Goal: Transaction & Acquisition: Purchase product/service

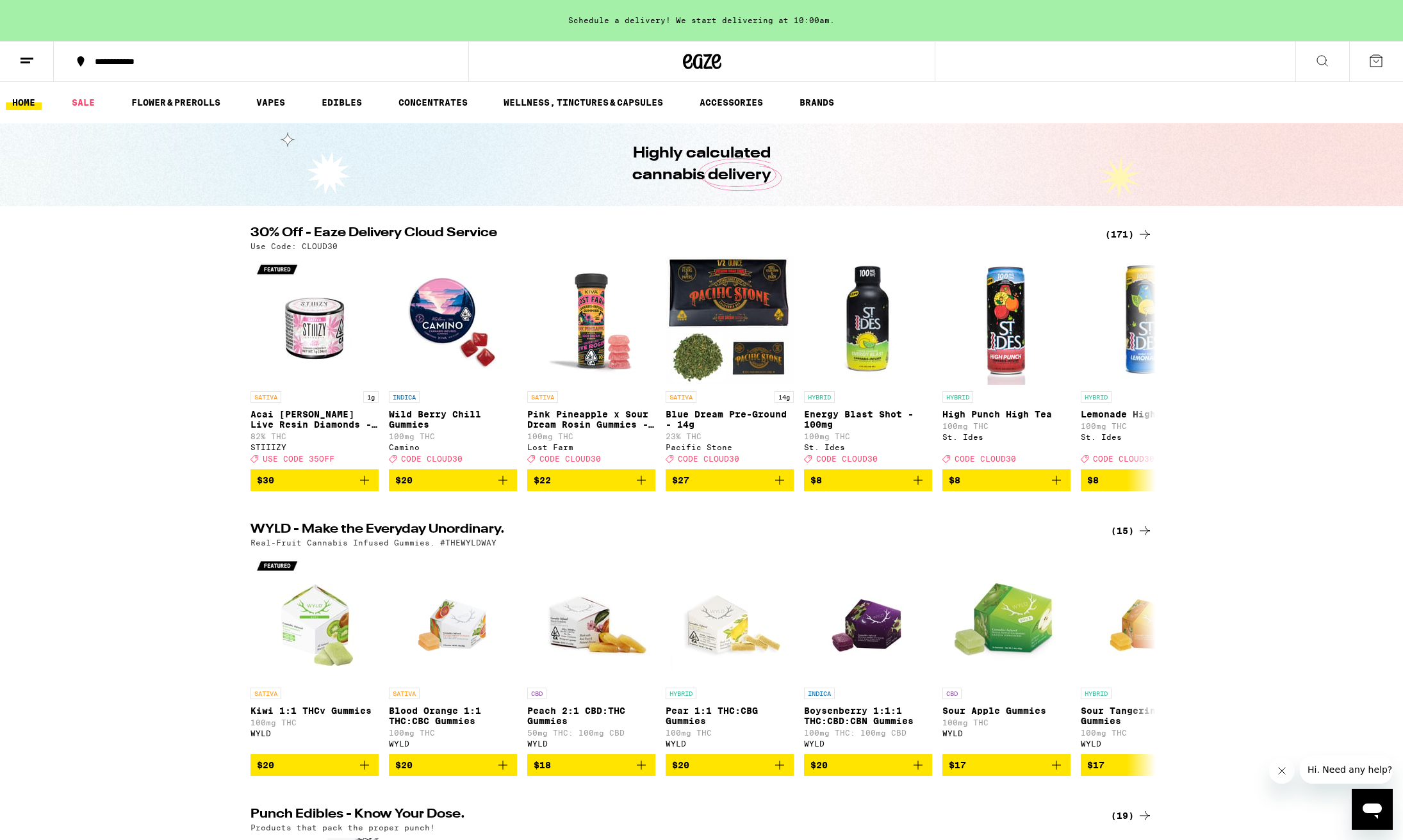
click at [1284, 771] on icon "Close message from company" at bounding box center [1282, 771] width 10 height 10
click at [1121, 234] on div "(171)" at bounding box center [1129, 234] width 47 height 15
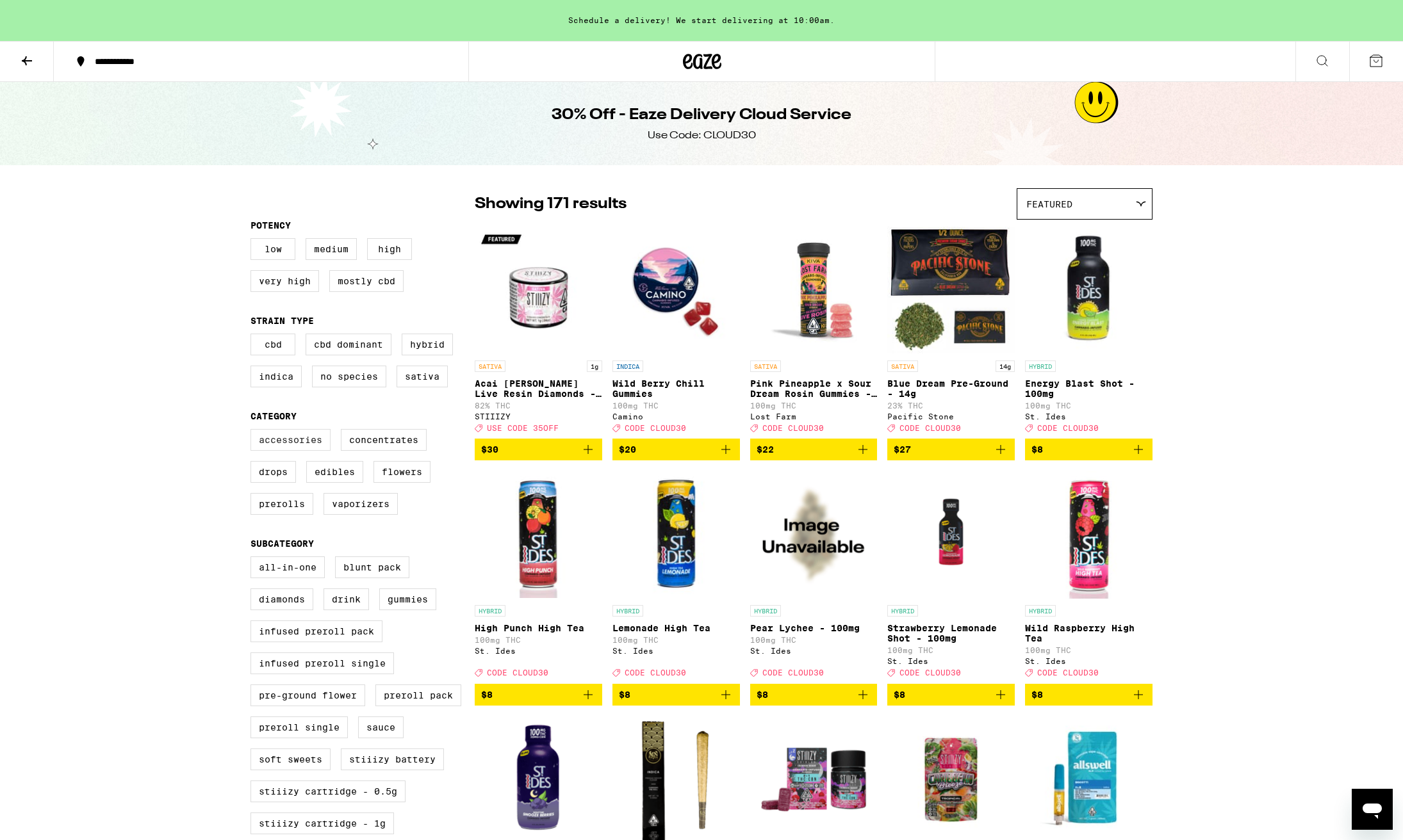
click at [299, 451] on label "Accessories" at bounding box center [290, 440] width 80 height 22
click at [254, 432] on input "Accessories" at bounding box center [253, 431] width 1 height 1
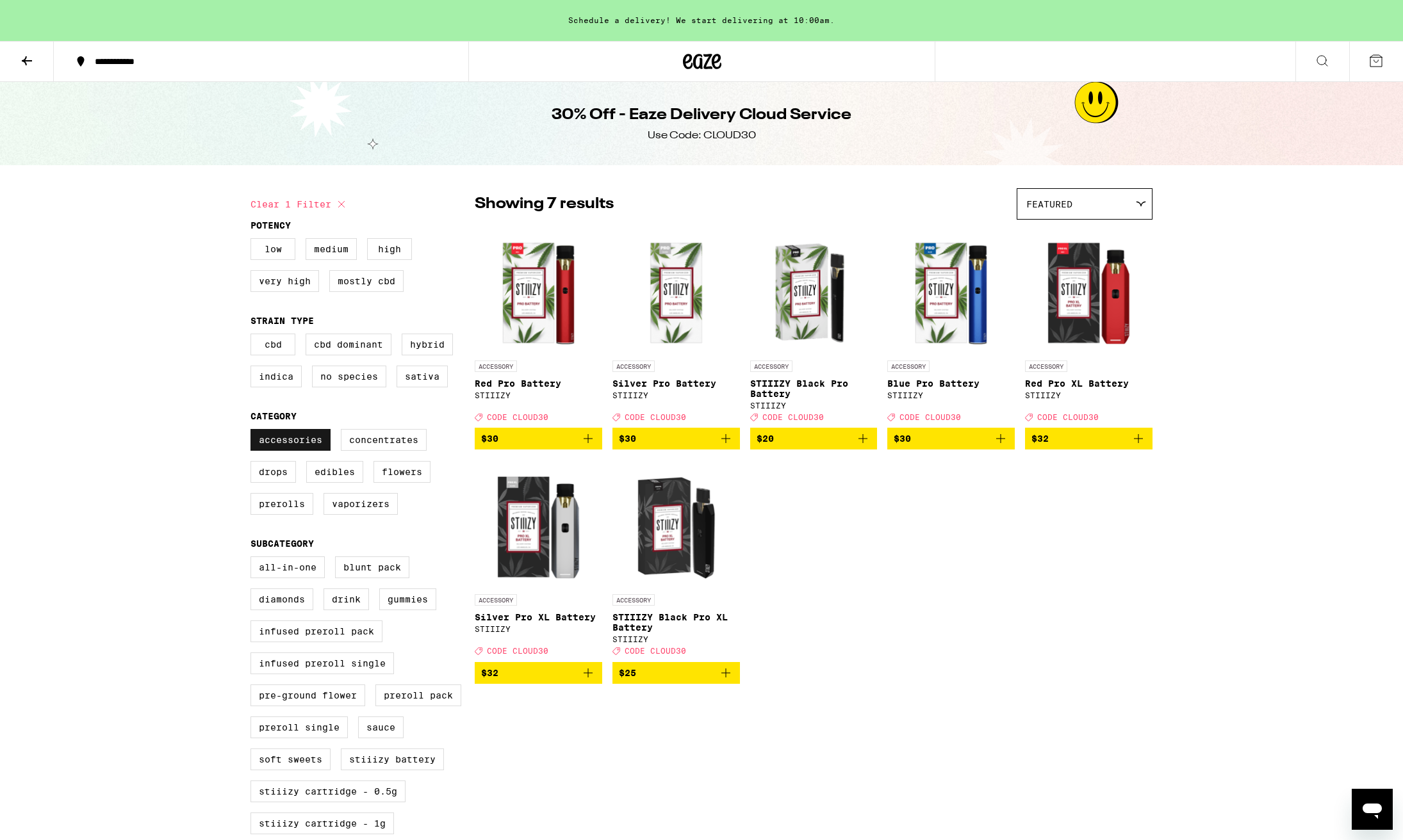
click at [299, 451] on label "Accessories" at bounding box center [290, 440] width 80 height 22
click at [254, 432] on input "Accessories" at bounding box center [253, 431] width 1 height 1
checkbox input "false"
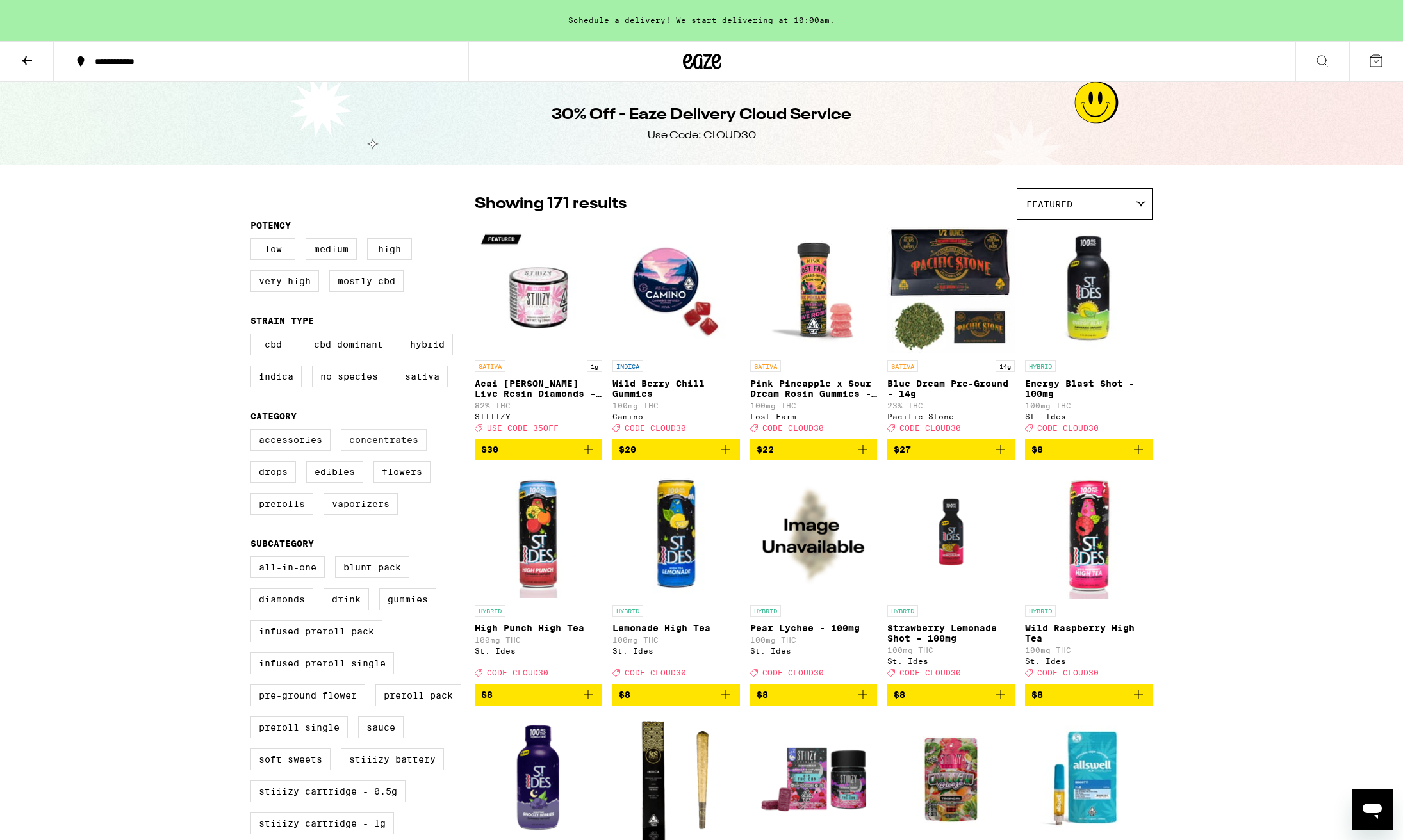
click at [377, 449] on label "Concentrates" at bounding box center [383, 440] width 86 height 22
click at [254, 432] on input "Concentrates" at bounding box center [253, 431] width 1 height 1
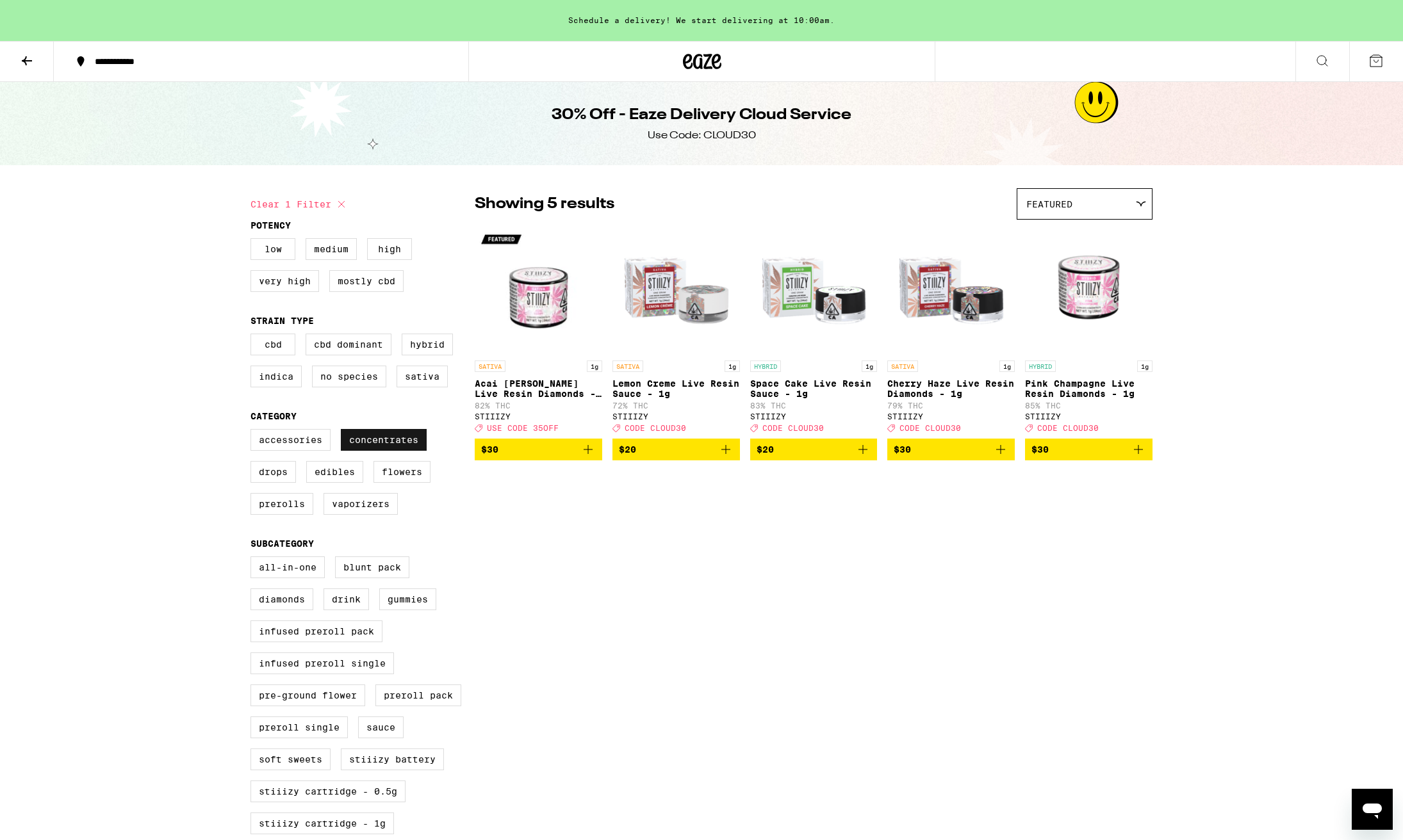
click at [377, 449] on label "Concentrates" at bounding box center [383, 440] width 86 height 22
click at [254, 432] on input "Concentrates" at bounding box center [253, 431] width 1 height 1
checkbox input "false"
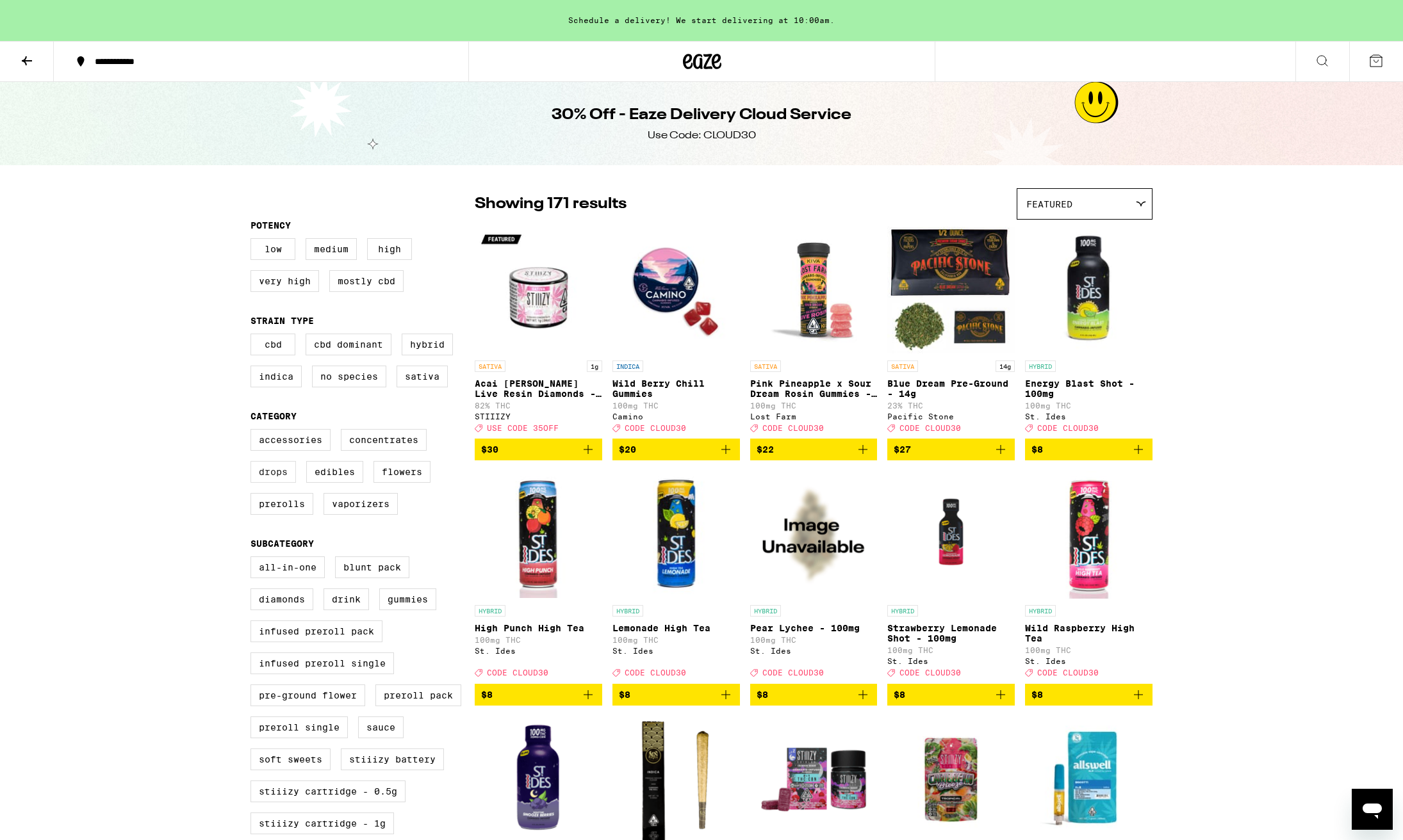
click at [279, 483] on label "Drops" at bounding box center [274, 472] width 46 height 22
click at [254, 432] on input "Drops" at bounding box center [253, 431] width 1 height 1
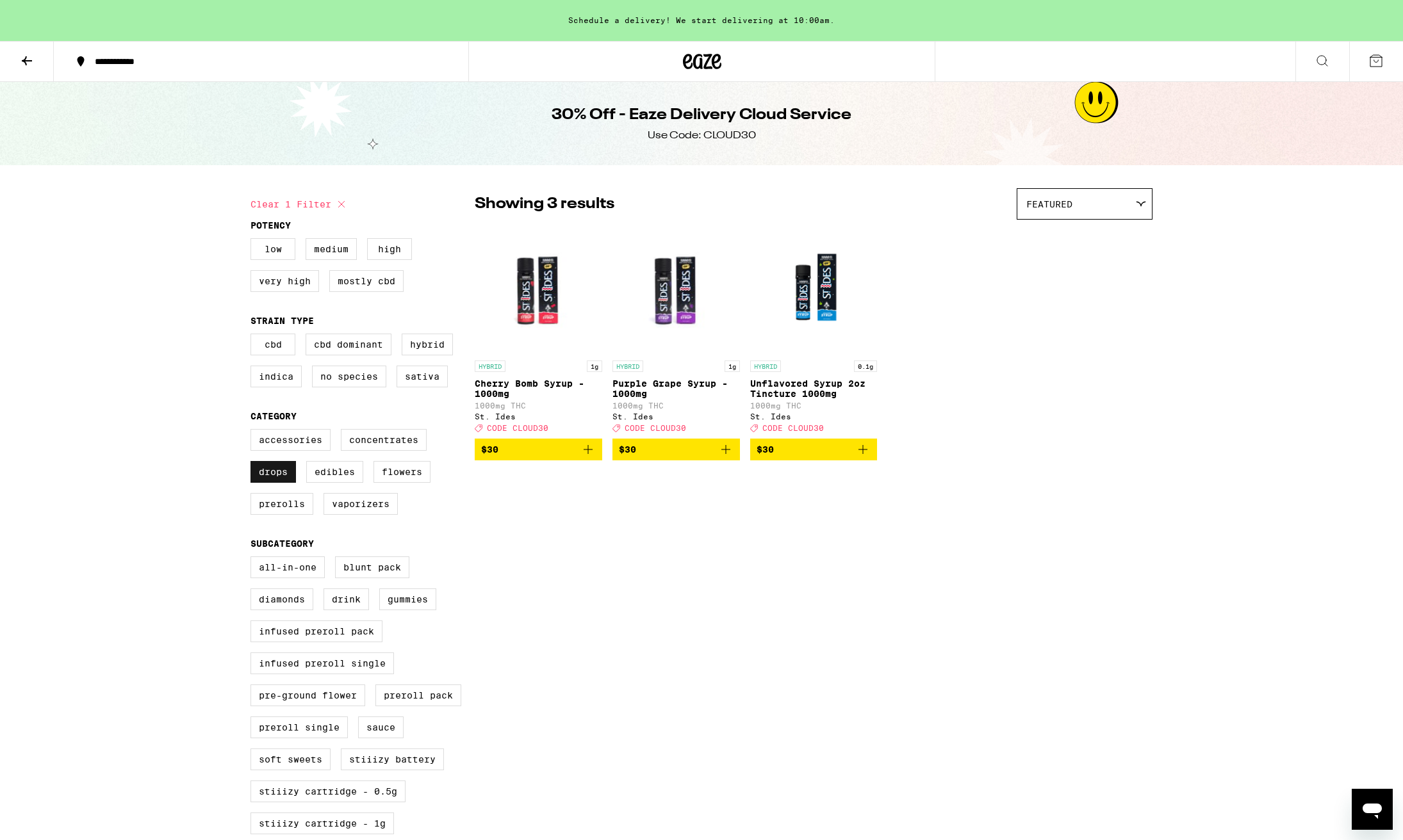
click at [279, 483] on label "Drops" at bounding box center [274, 472] width 46 height 22
click at [254, 432] on input "Drops" at bounding box center [253, 431] width 1 height 1
checkbox input "false"
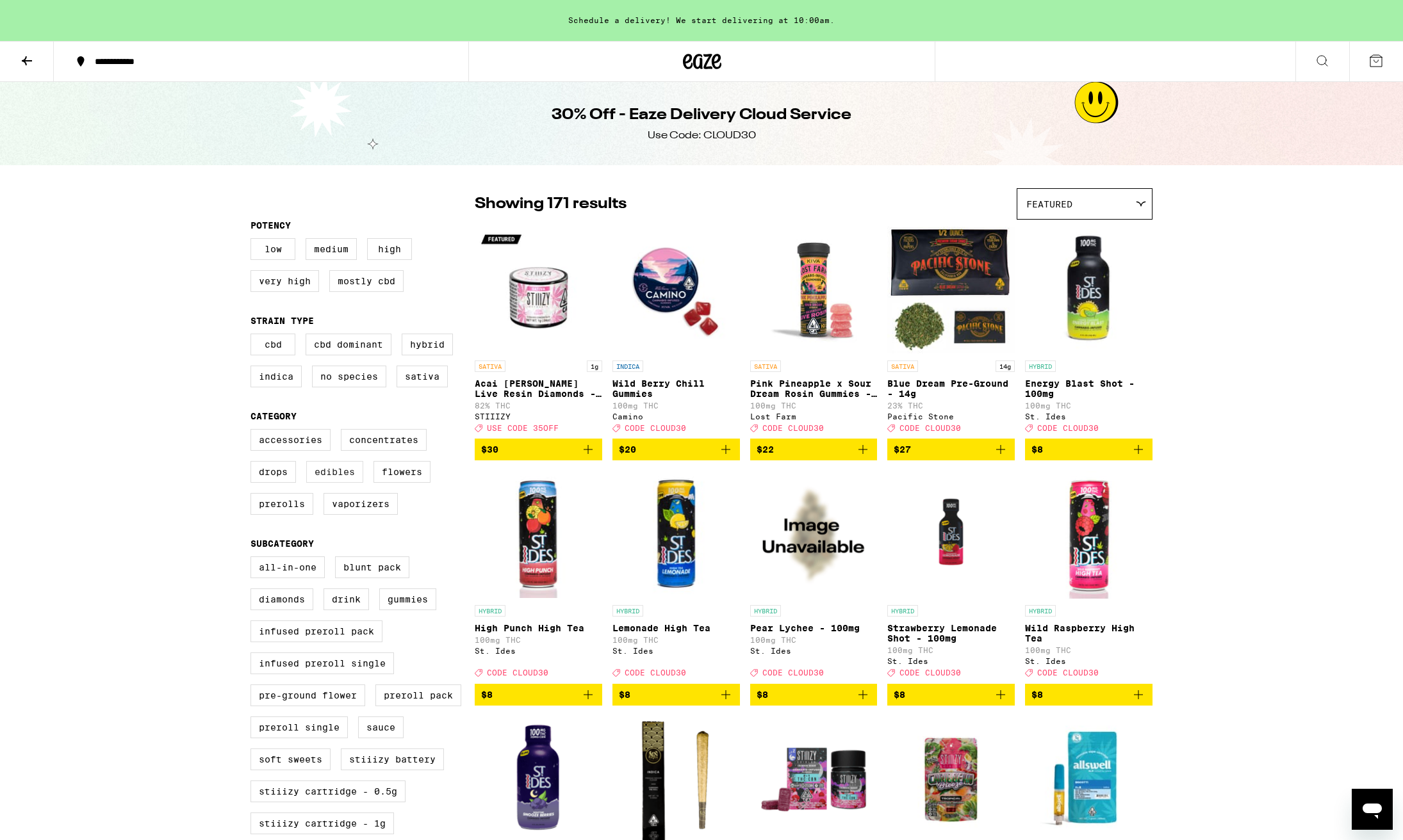
click at [338, 483] on label "Edibles" at bounding box center [334, 472] width 57 height 22
click at [254, 432] on input "Edibles" at bounding box center [253, 431] width 1 height 1
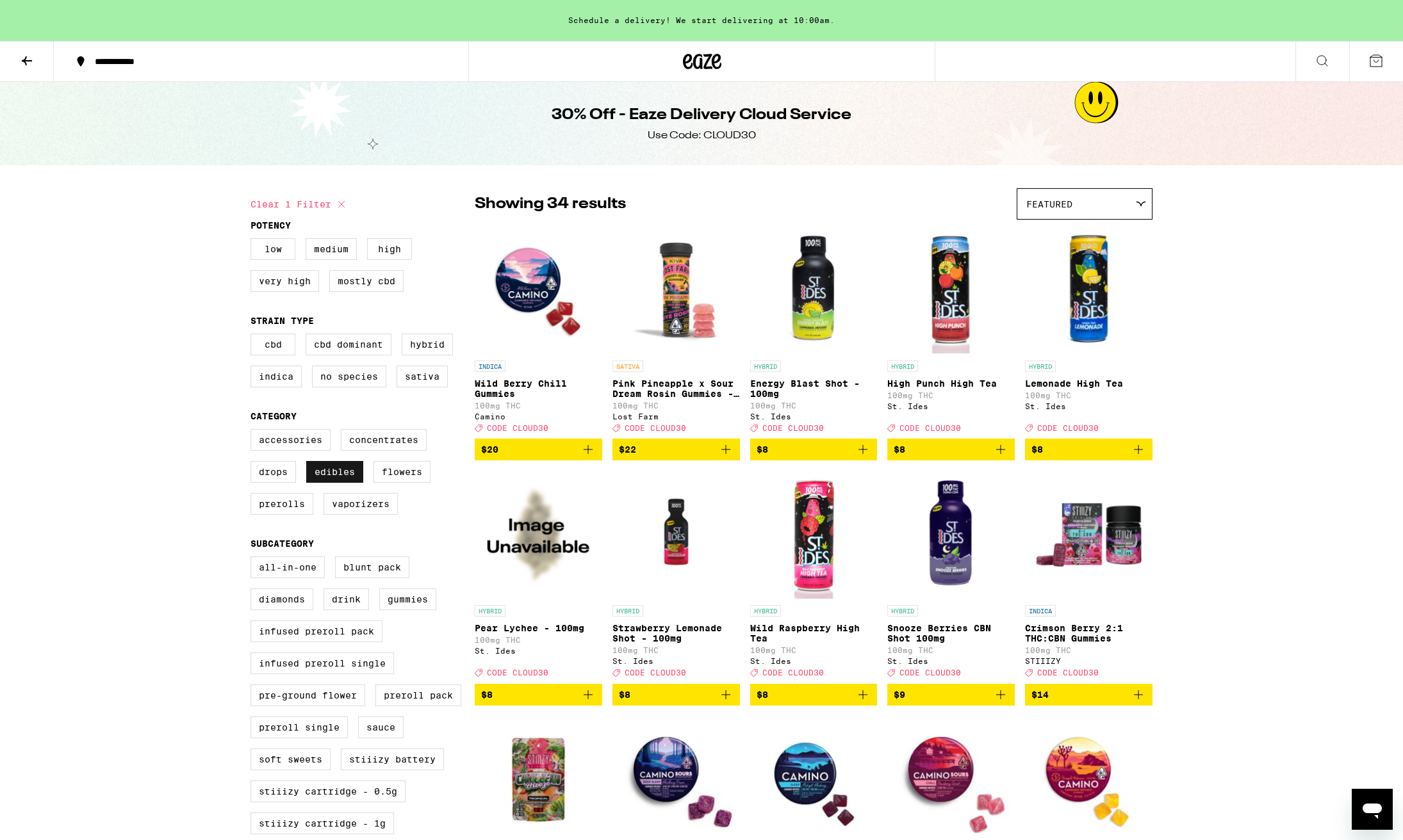
click at [338, 483] on label "Edibles" at bounding box center [334, 472] width 57 height 22
click at [254, 432] on input "Edibles" at bounding box center [253, 431] width 1 height 1
checkbox input "false"
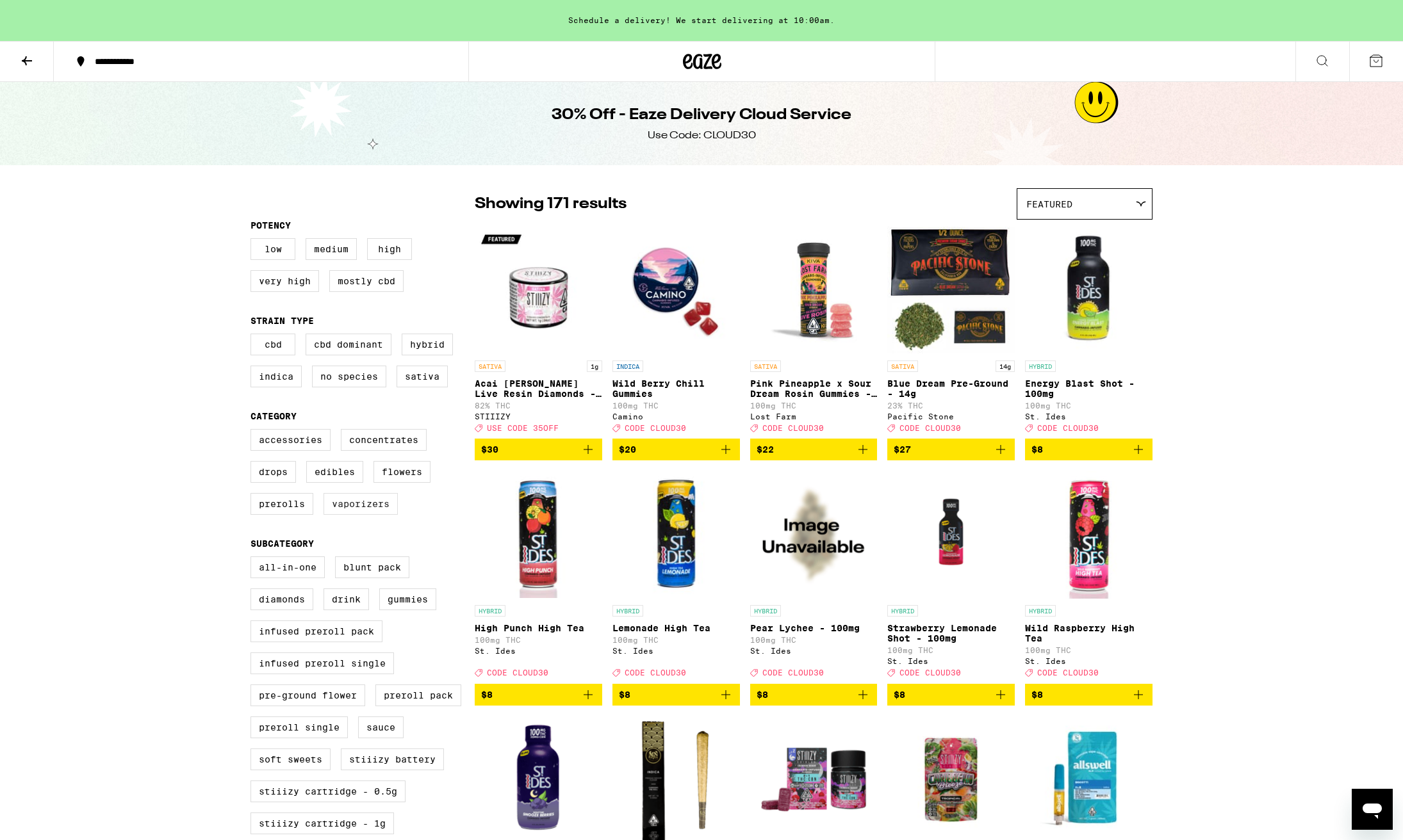
click at [360, 514] on label "Vaporizers" at bounding box center [361, 504] width 74 height 22
click at [254, 432] on input "Vaporizers" at bounding box center [253, 431] width 1 height 1
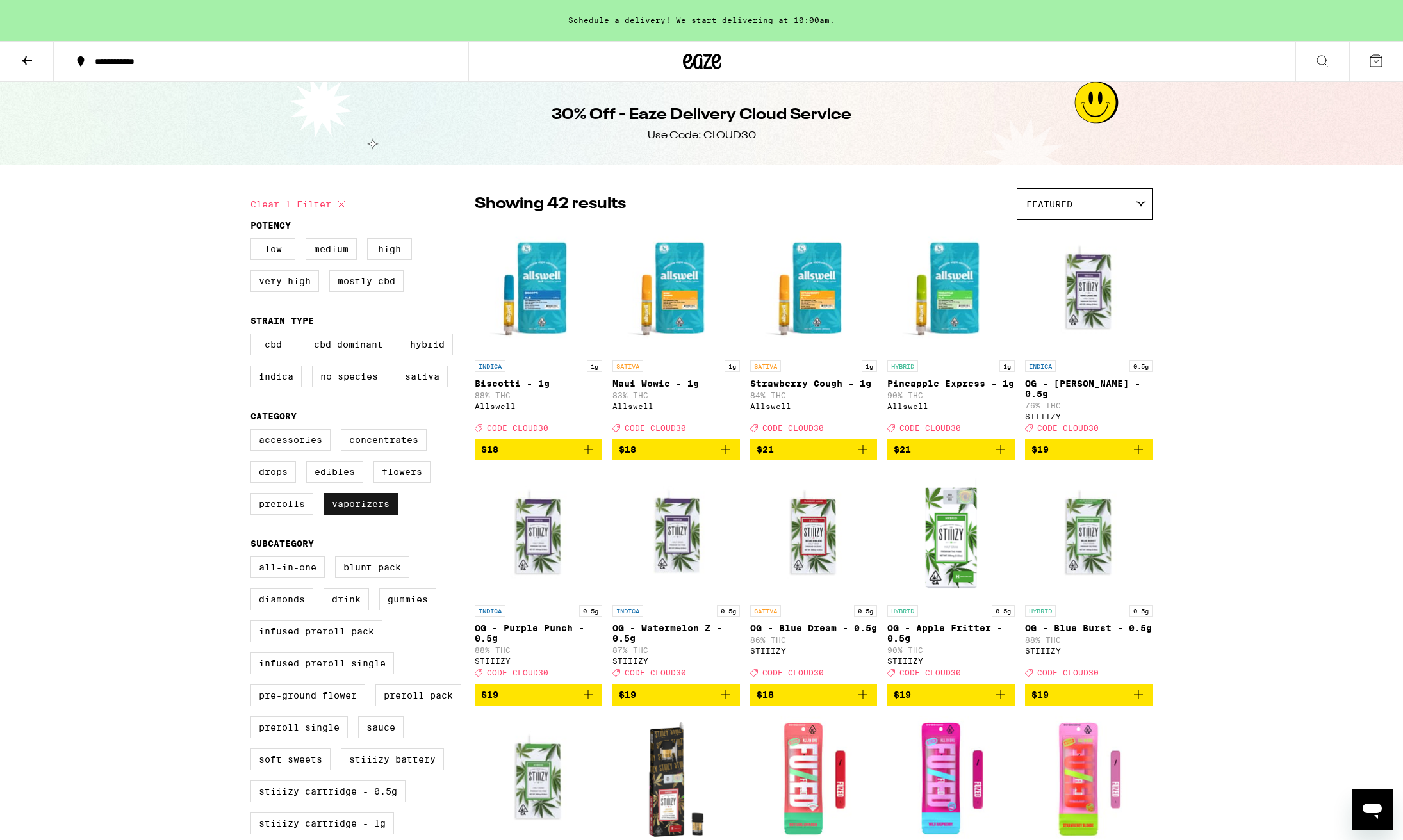
click at [369, 515] on label "Vaporizers" at bounding box center [361, 504] width 74 height 22
click at [254, 432] on input "Vaporizers" at bounding box center [253, 431] width 1 height 1
checkbox input "false"
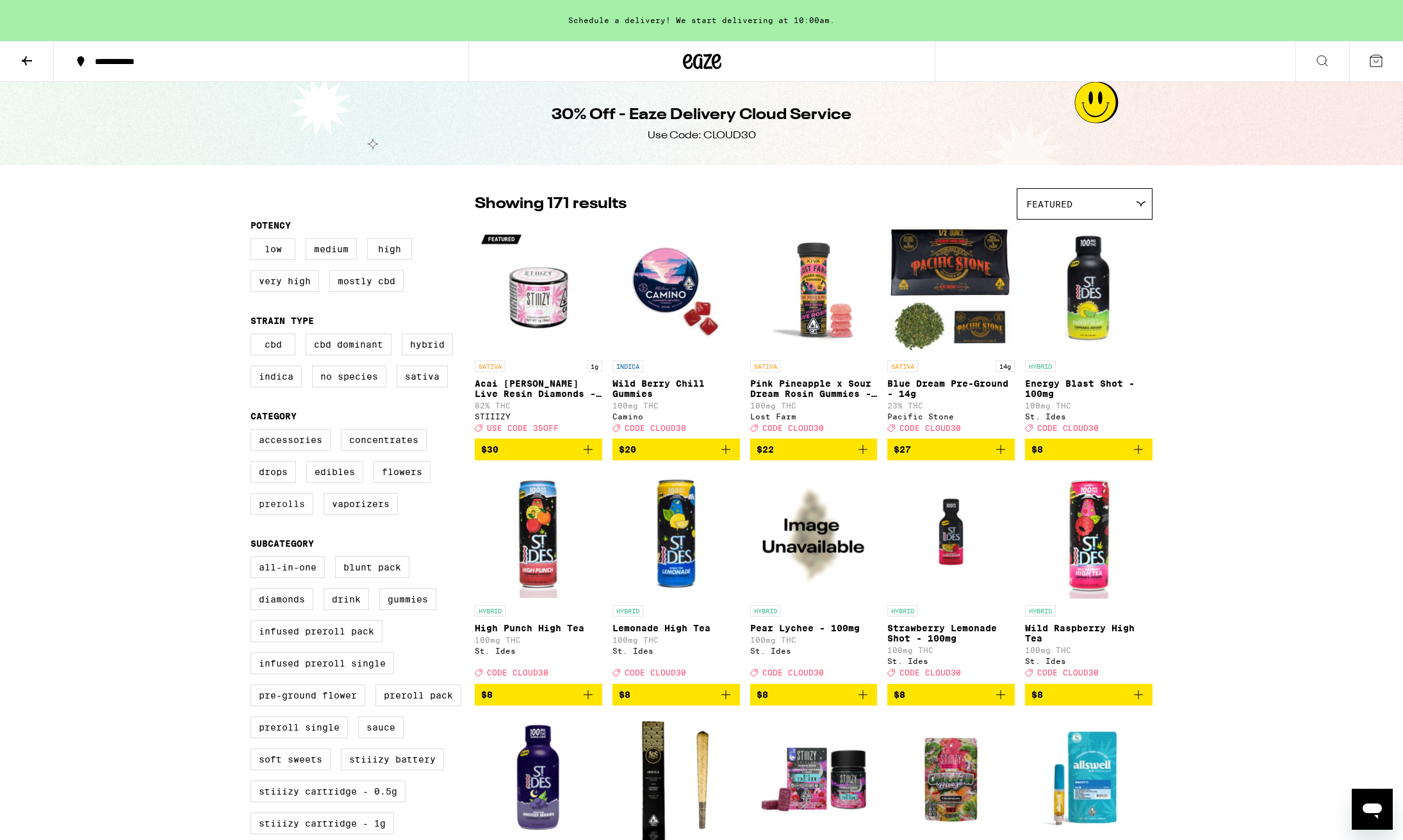
click at [302, 515] on label "Prerolls" at bounding box center [282, 504] width 63 height 22
click at [254, 432] on input "Prerolls" at bounding box center [253, 431] width 1 height 1
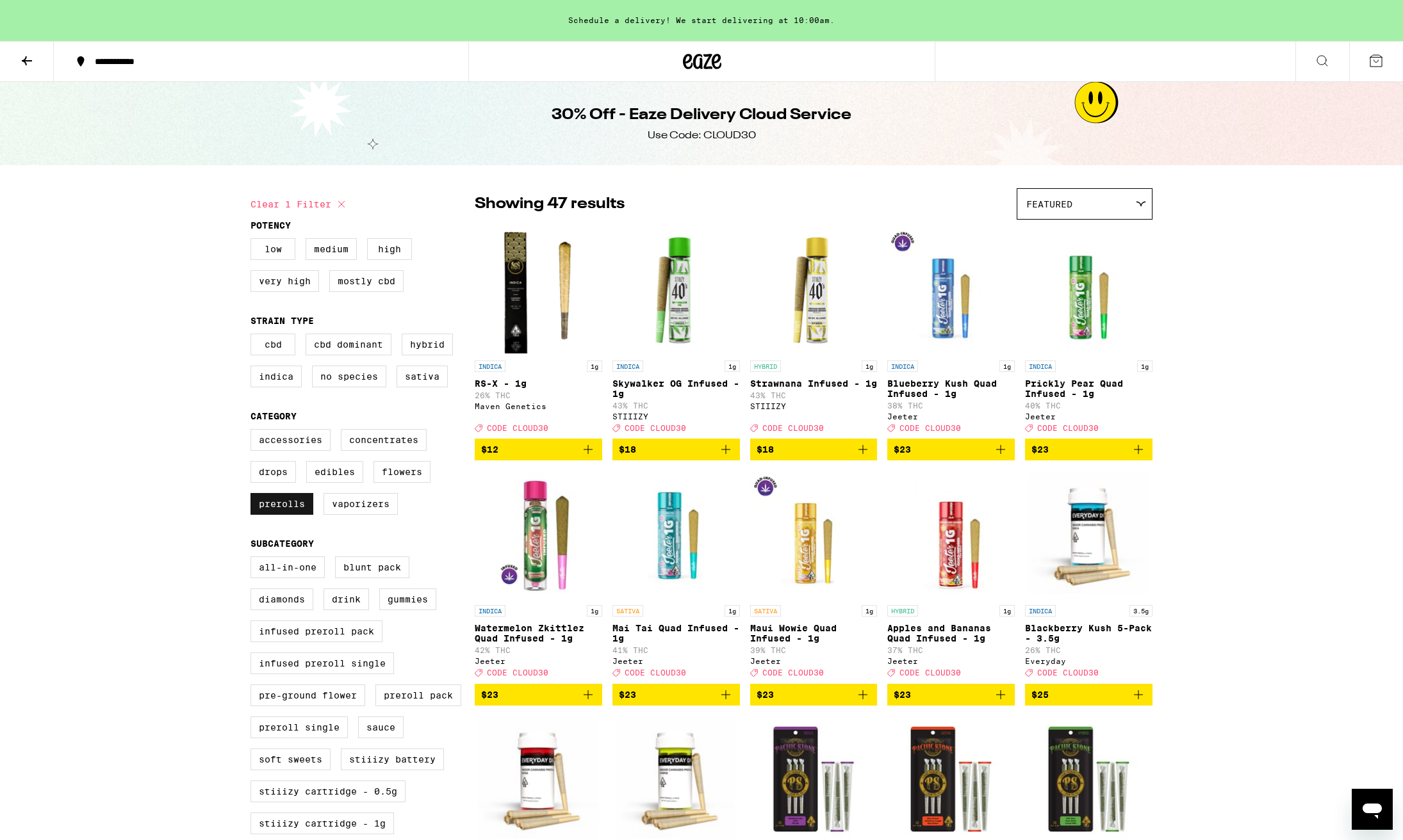
scroll to position [0, 1]
click at [296, 515] on label "Prerolls" at bounding box center [282, 504] width 63 height 22
click at [254, 432] on input "Prerolls" at bounding box center [253, 431] width 1 height 1
checkbox input "false"
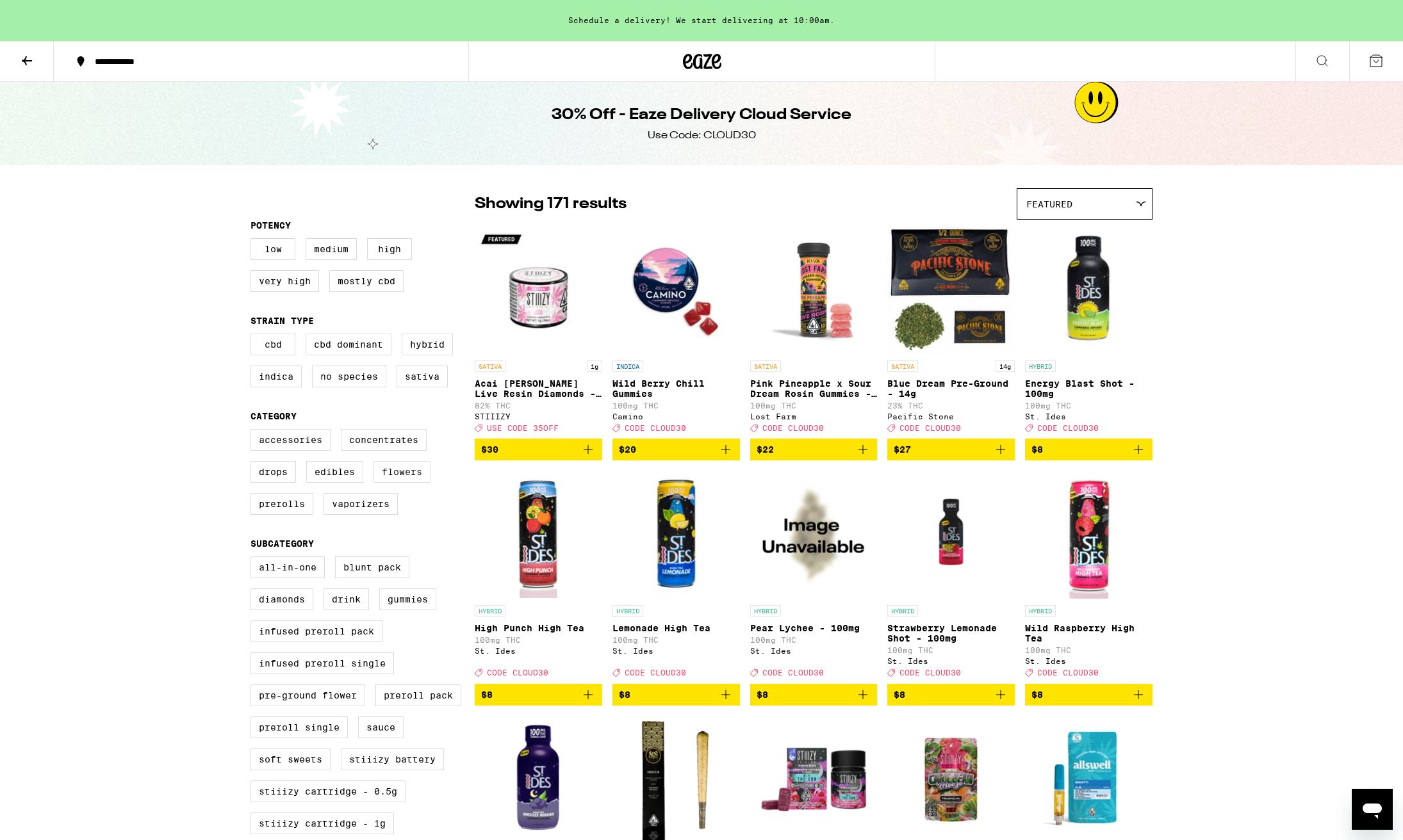
click at [421, 483] on label "Flowers" at bounding box center [402, 472] width 57 height 22
click at [254, 432] on input "Flowers" at bounding box center [253, 431] width 1 height 1
checkbox input "true"
